Goal: Find specific page/section

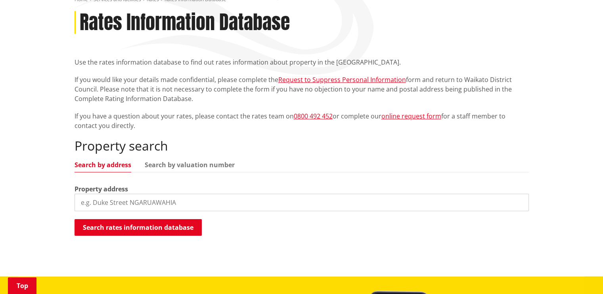
scroll to position [103, 0]
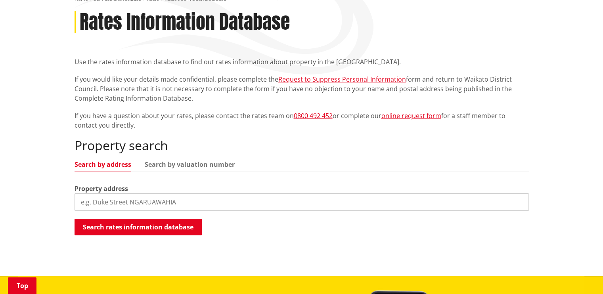
click at [189, 201] on input "search" at bounding box center [302, 202] width 454 height 17
type input "1B [PERSON_NAME]"
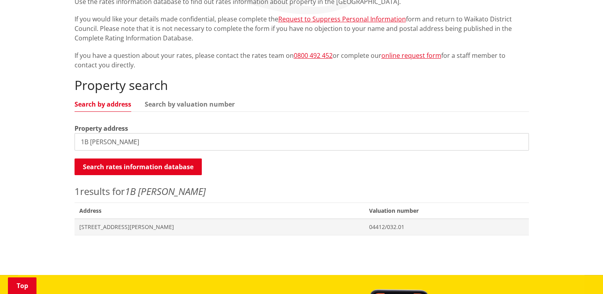
scroll to position [163, 0]
click at [147, 224] on span "[STREET_ADDRESS][PERSON_NAME]" at bounding box center [219, 227] width 281 height 8
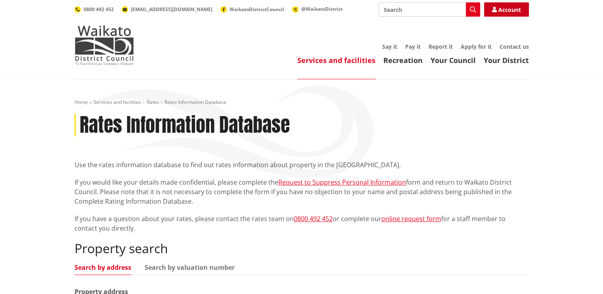
click at [514, 8] on link "Account" at bounding box center [506, 9] width 45 height 14
